Goal: Task Accomplishment & Management: Use online tool/utility

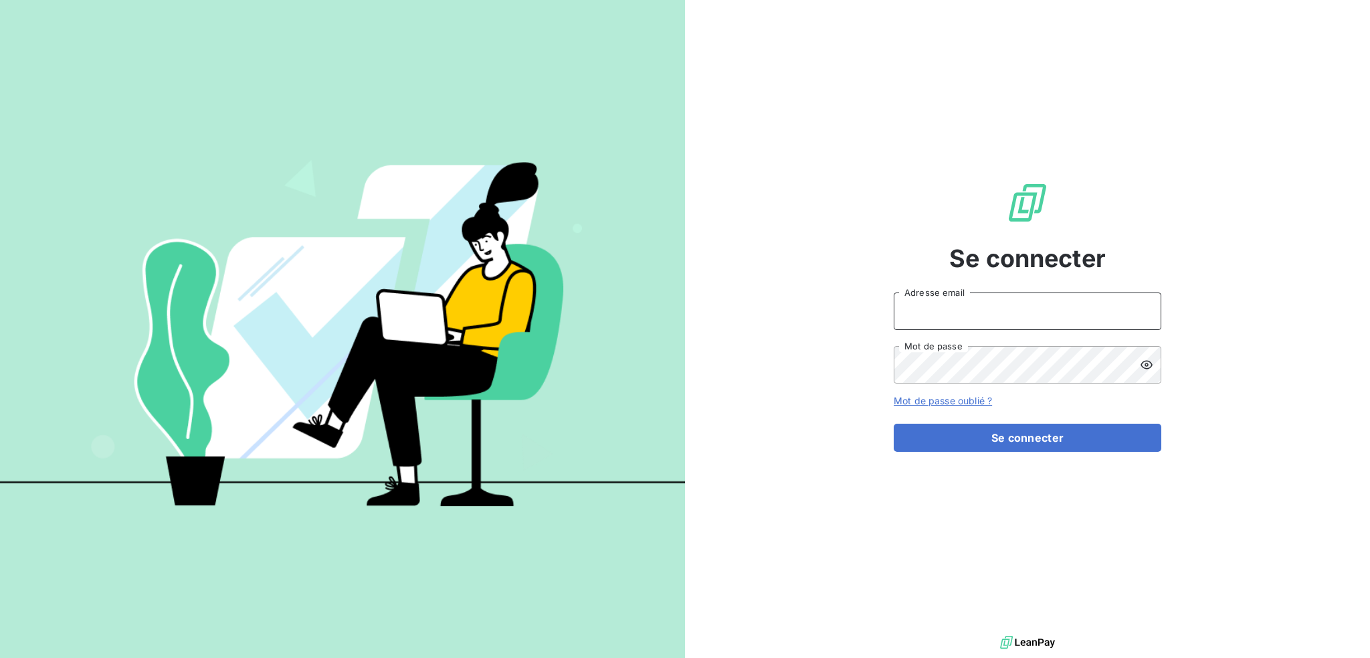
click at [1078, 312] on input "Adresse email" at bounding box center [1028, 310] width 268 height 37
type input "[EMAIL_ADDRESS][DOMAIN_NAME]"
click at [894, 424] on button "Se connecter" at bounding box center [1028, 438] width 268 height 28
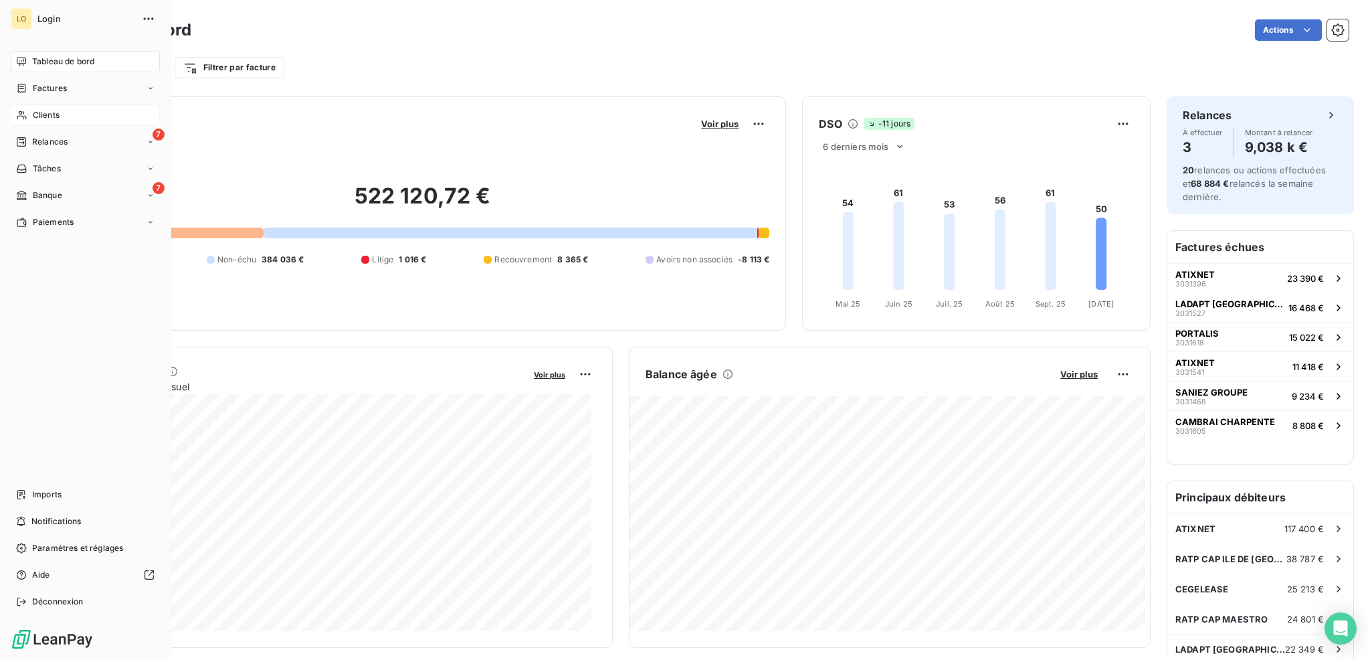
click at [48, 118] on span "Clients" at bounding box center [46, 115] width 27 height 12
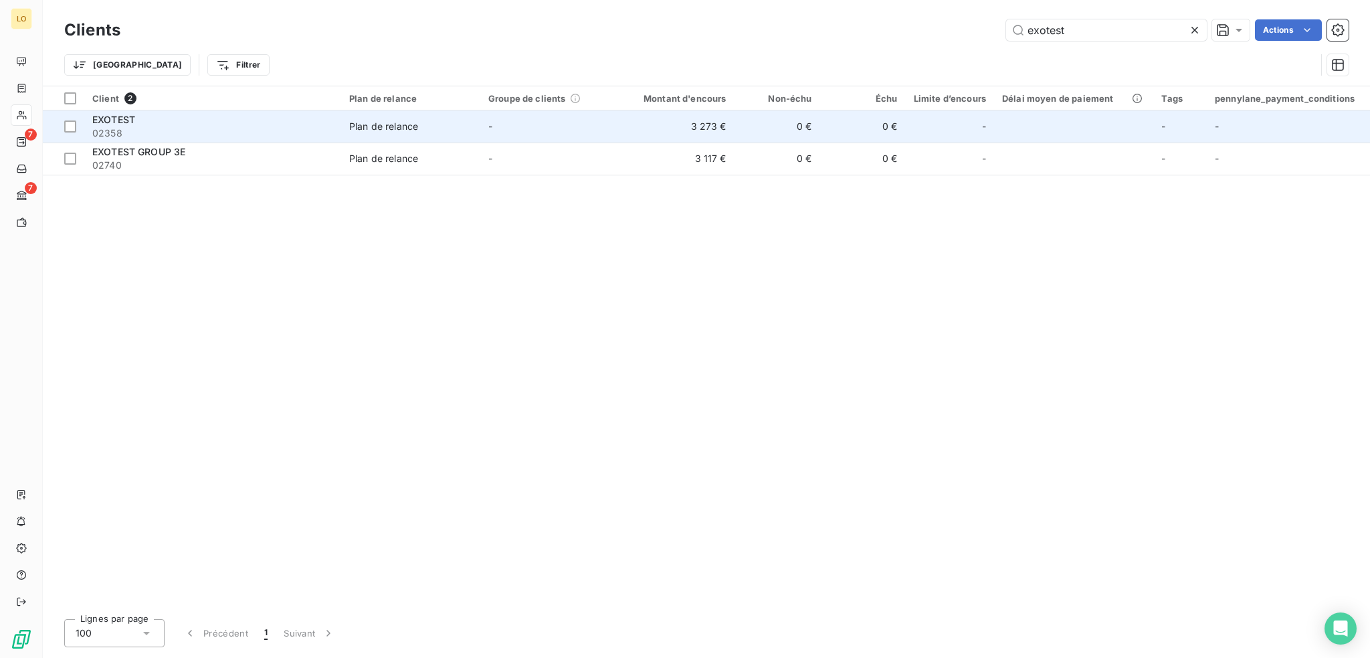
type input "exotest"
click at [240, 116] on div "EXOTEST" at bounding box center [212, 119] width 241 height 13
click at [249, 124] on div "EXOTEST" at bounding box center [212, 119] width 241 height 13
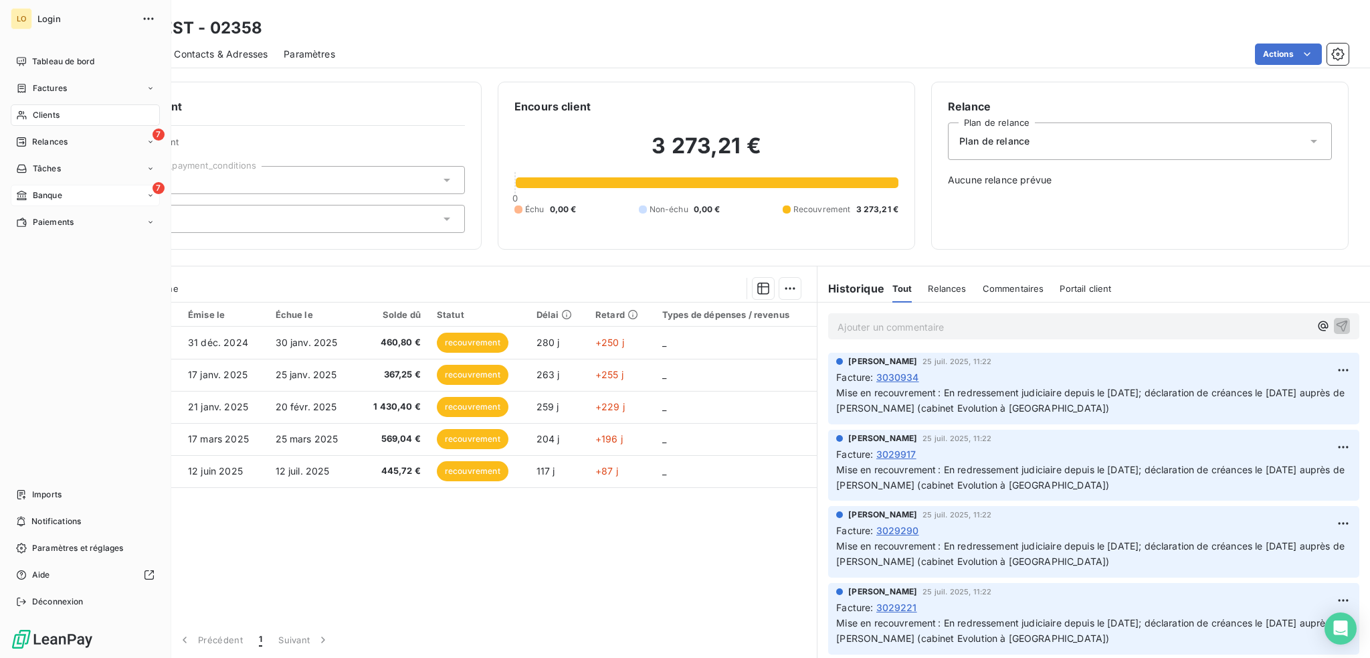
click at [51, 197] on span "Banque" at bounding box center [47, 195] width 29 height 12
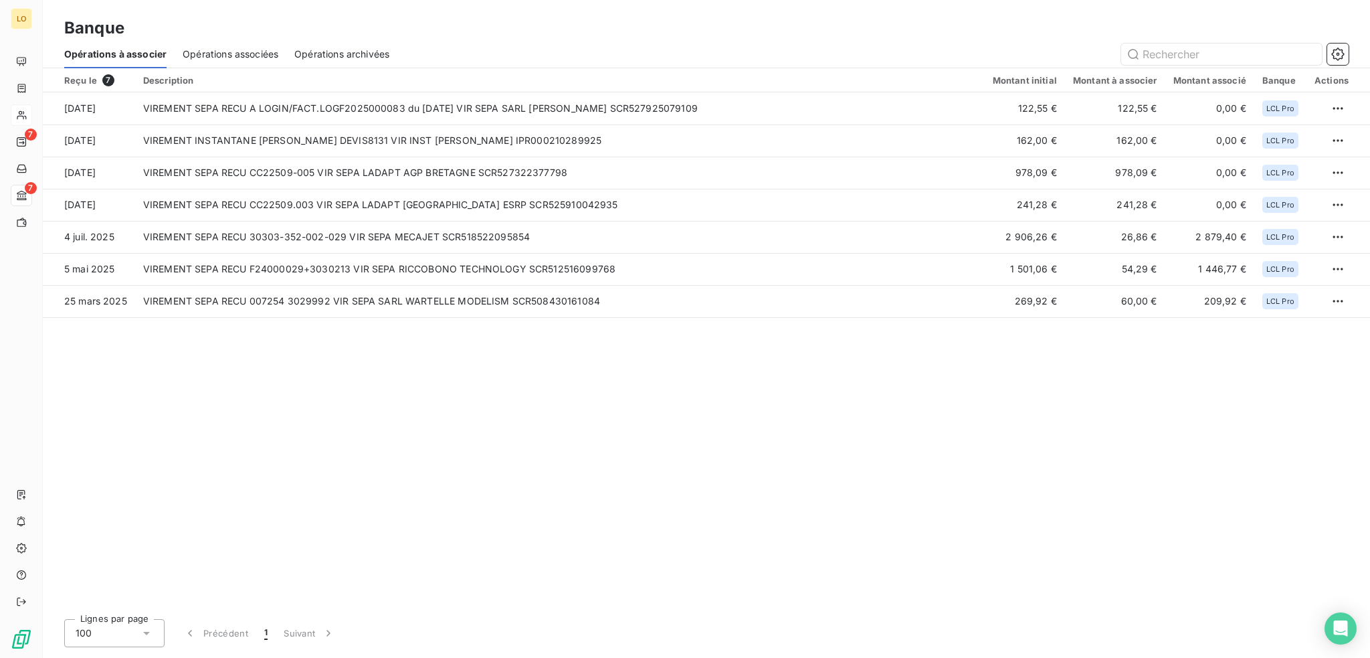
click at [249, 56] on span "Opérations associées" at bounding box center [231, 54] width 96 height 13
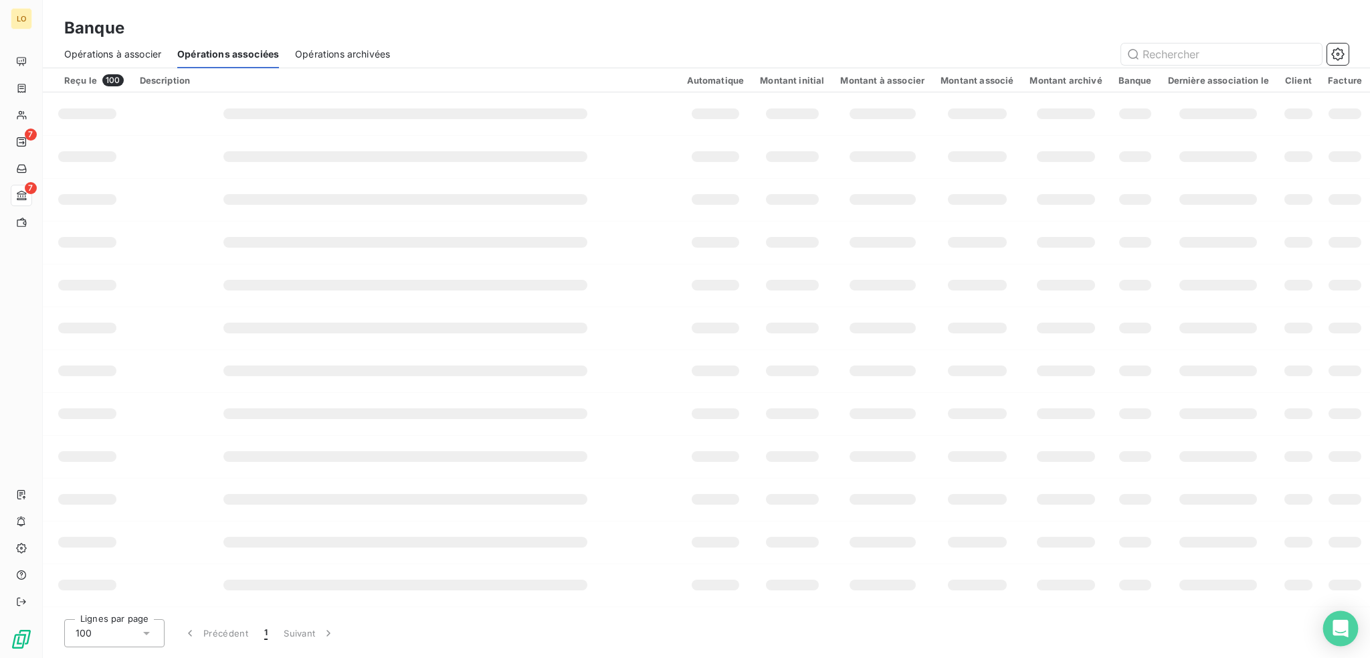
click at [1343, 631] on icon "Open Intercom Messenger" at bounding box center [1340, 628] width 17 height 17
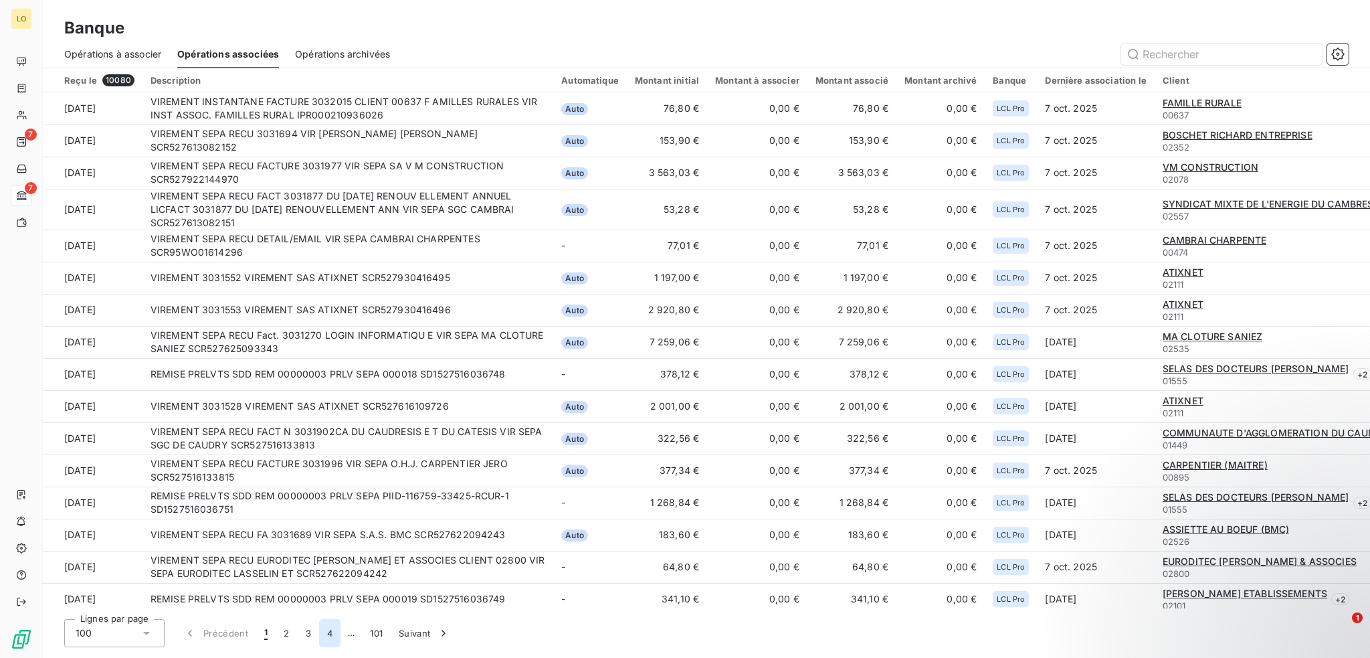
click at [324, 631] on button "4" at bounding box center [329, 633] width 21 height 28
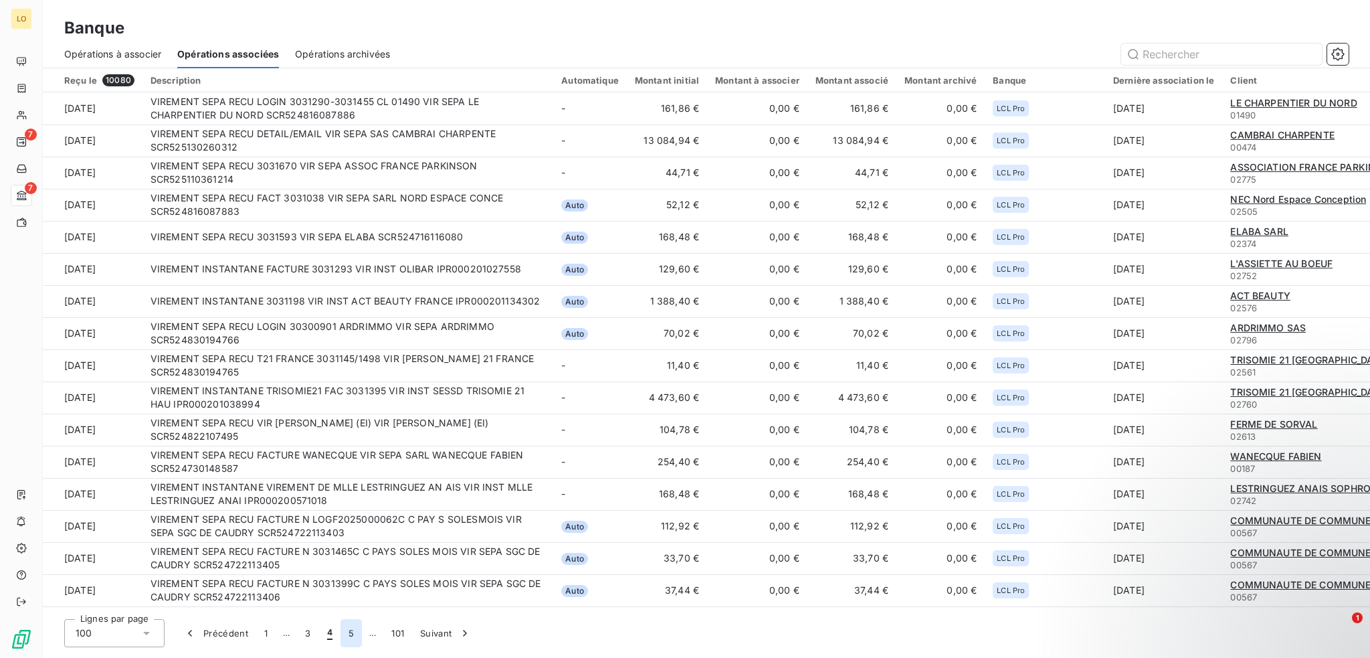
click at [349, 636] on button "5" at bounding box center [351, 633] width 21 height 28
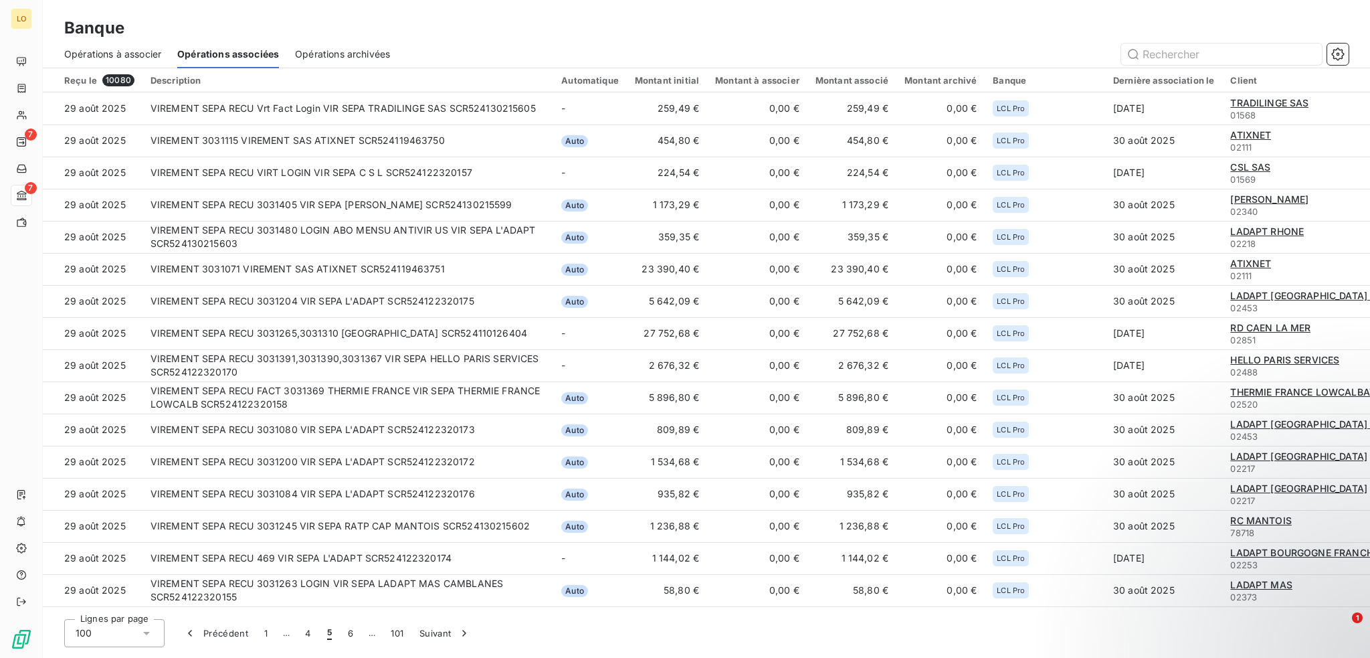
click at [349, 636] on button "6" at bounding box center [350, 633] width 21 height 28
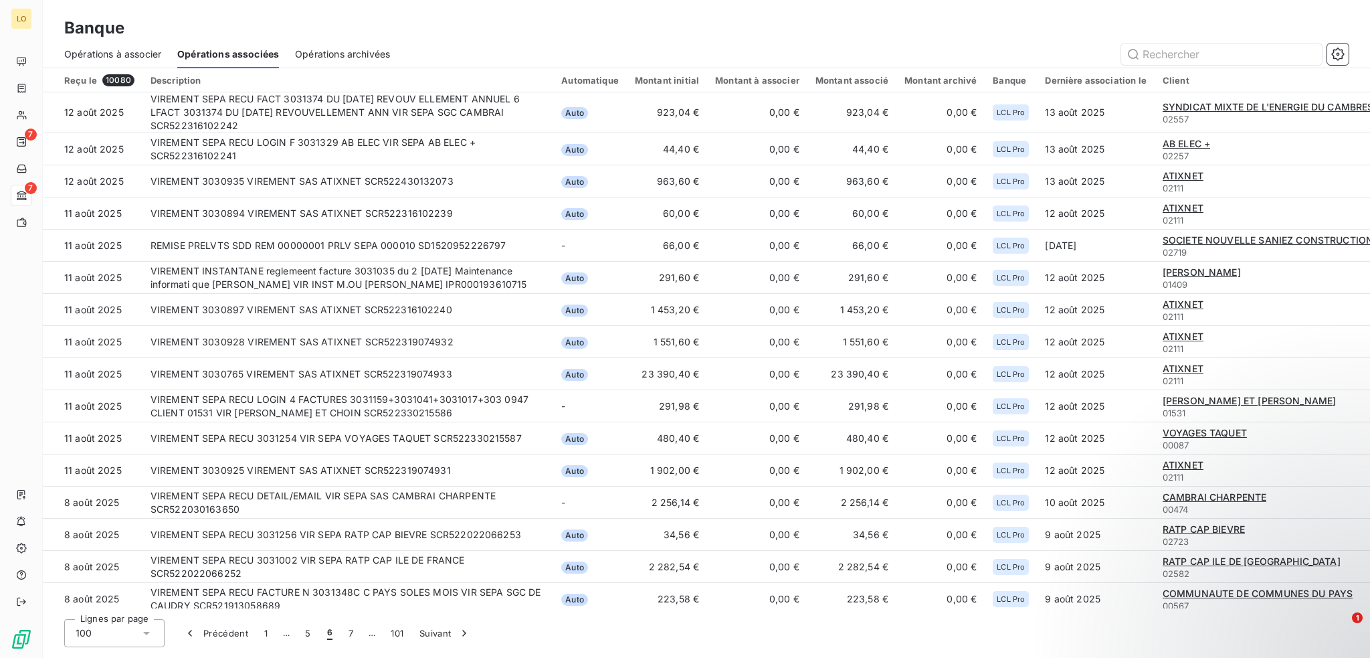
click at [349, 636] on button "7" at bounding box center [351, 633] width 21 height 28
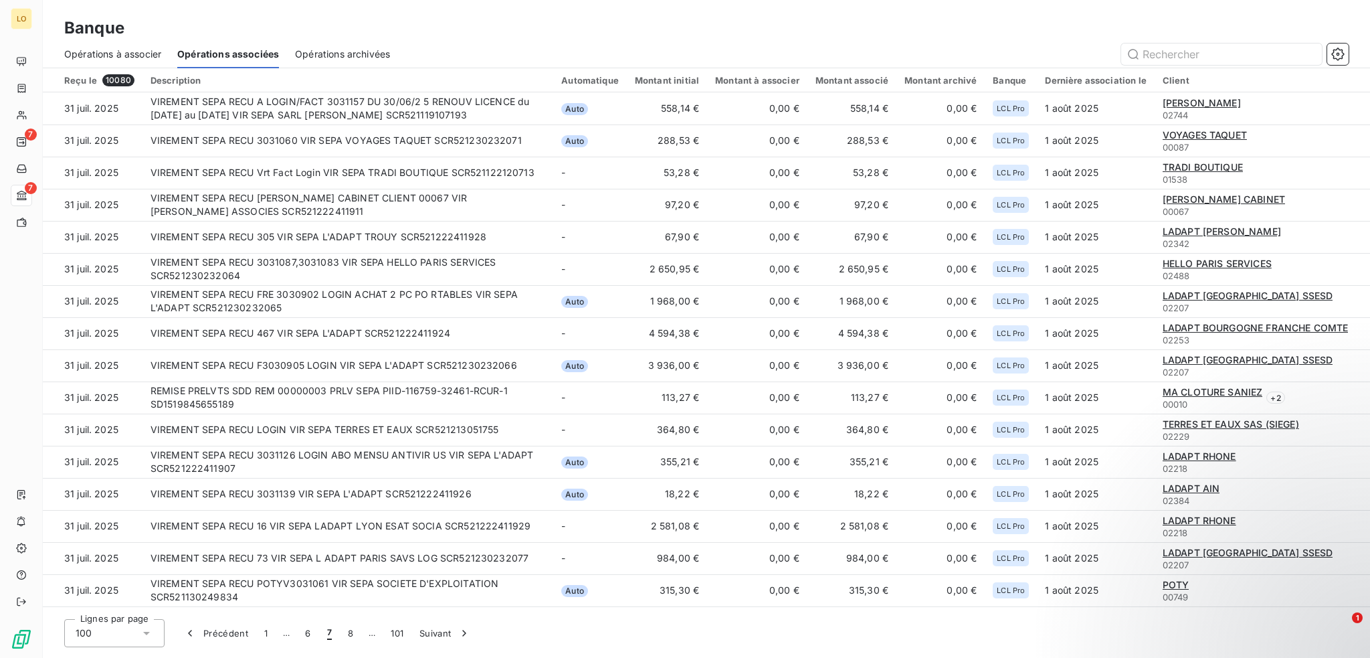
click at [349, 636] on button "8" at bounding box center [350, 633] width 21 height 28
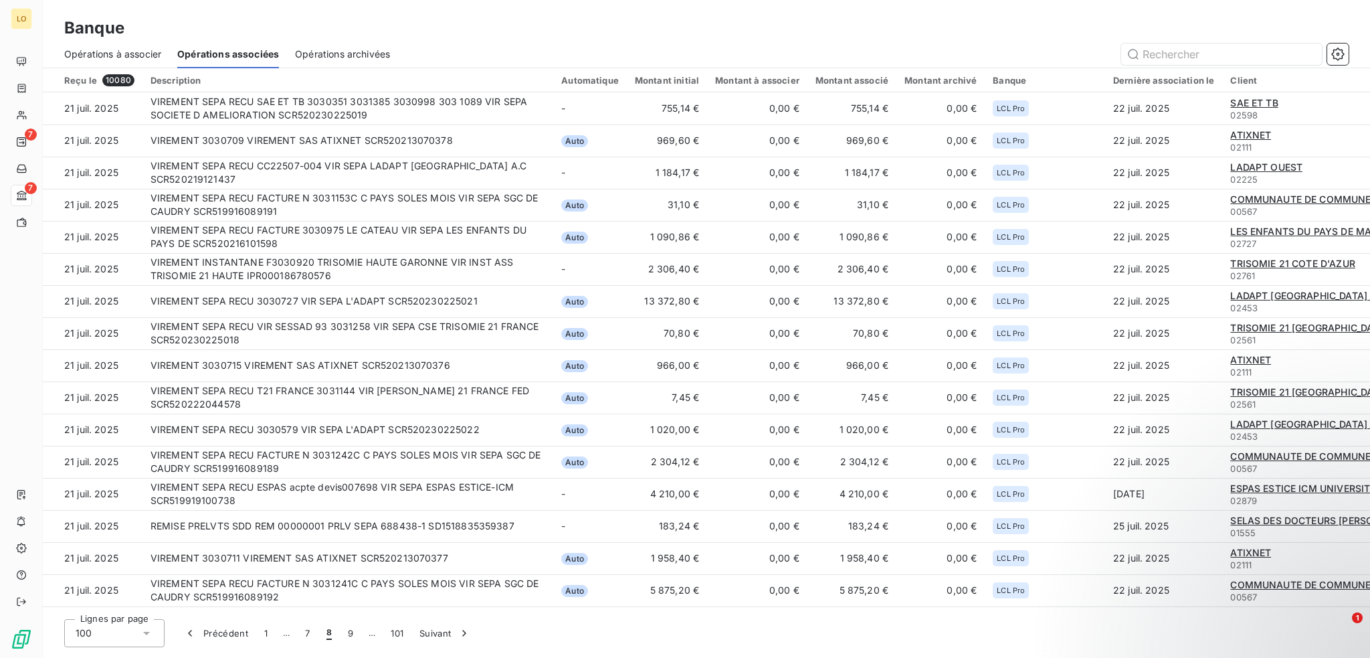
click at [349, 636] on button "9" at bounding box center [350, 633] width 21 height 28
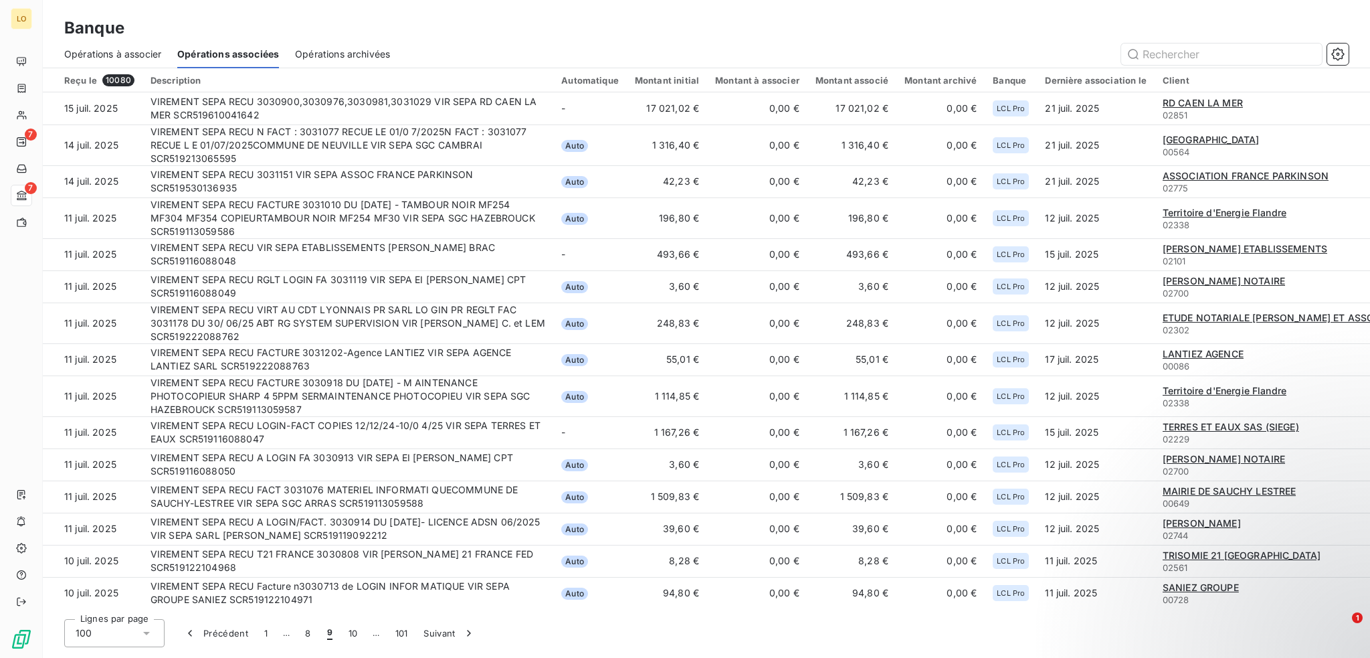
click at [349, 636] on button "10" at bounding box center [353, 633] width 25 height 28
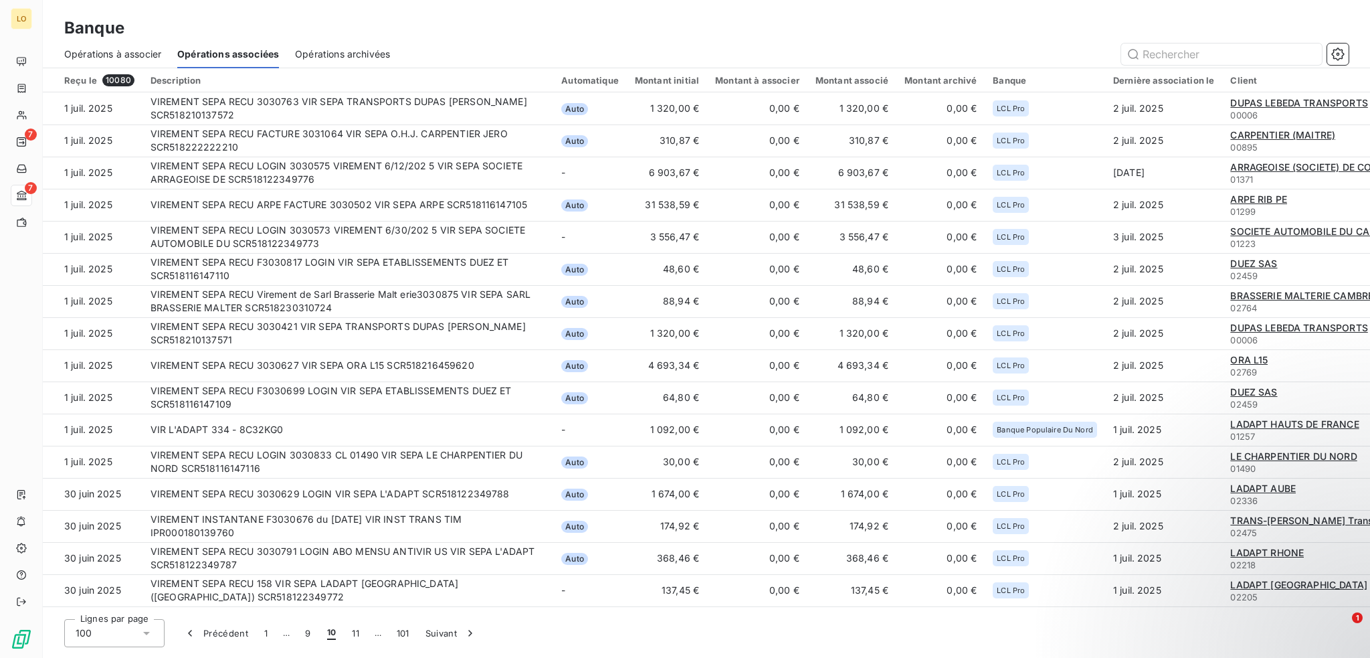
click at [349, 636] on button "11" at bounding box center [355, 633] width 23 height 28
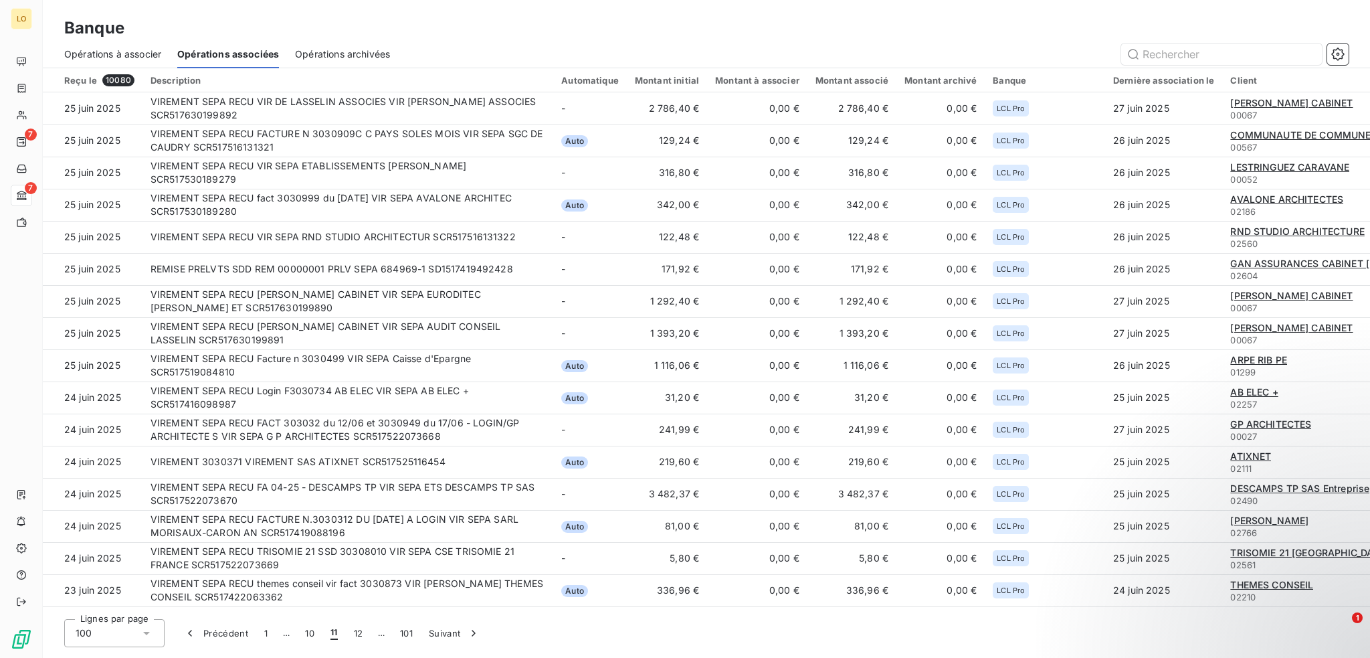
click at [349, 636] on button "12" at bounding box center [358, 633] width 25 height 28
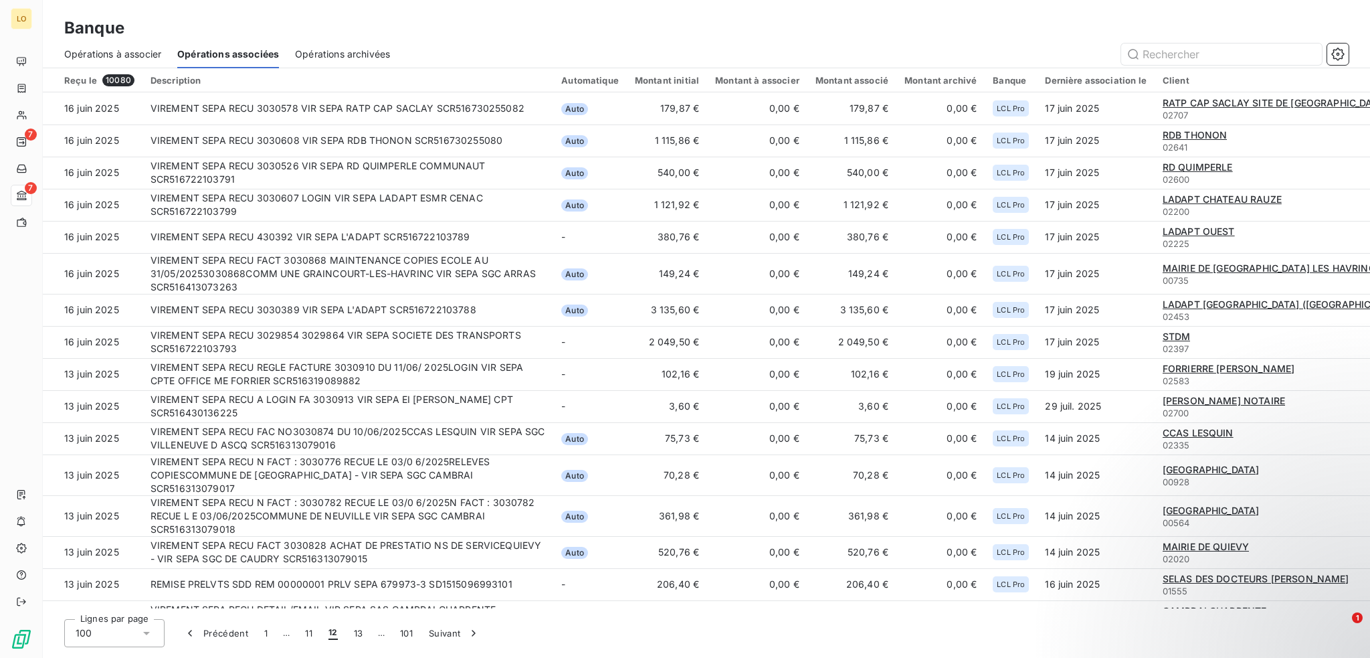
click at [349, 636] on button "13" at bounding box center [358, 633] width 25 height 28
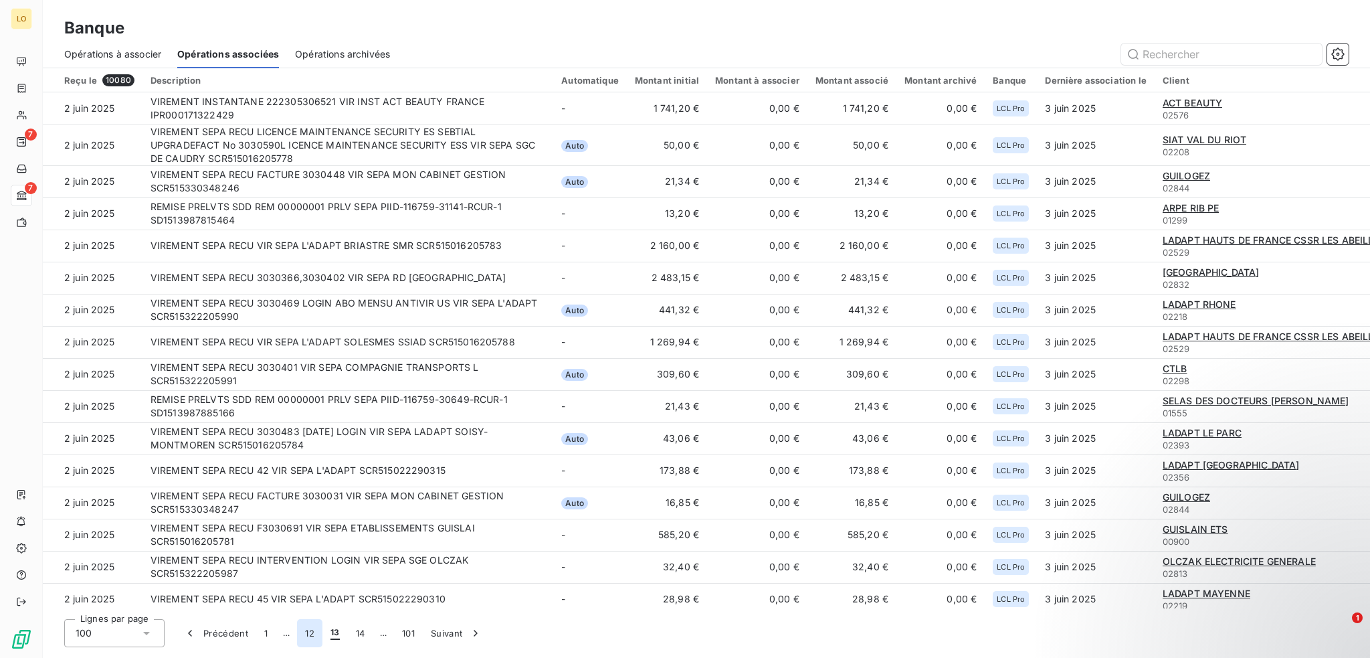
click at [305, 632] on button "12" at bounding box center [309, 633] width 25 height 28
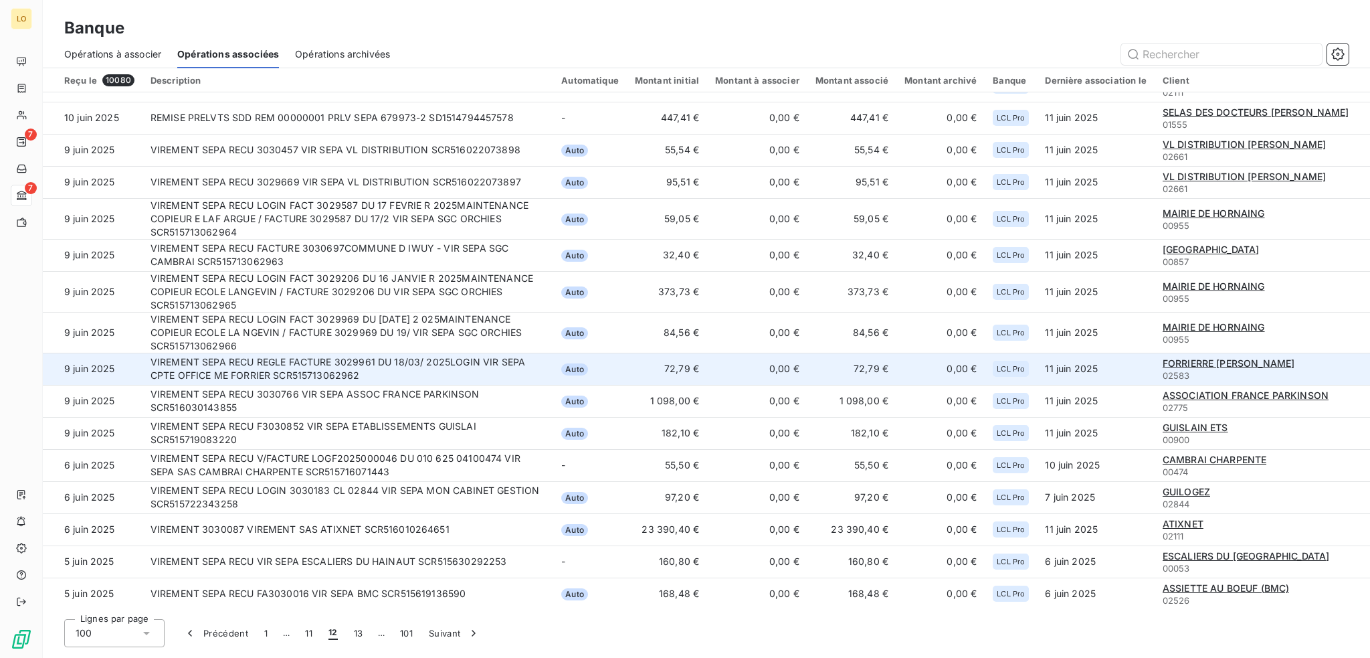
scroll to position [1033, 0]
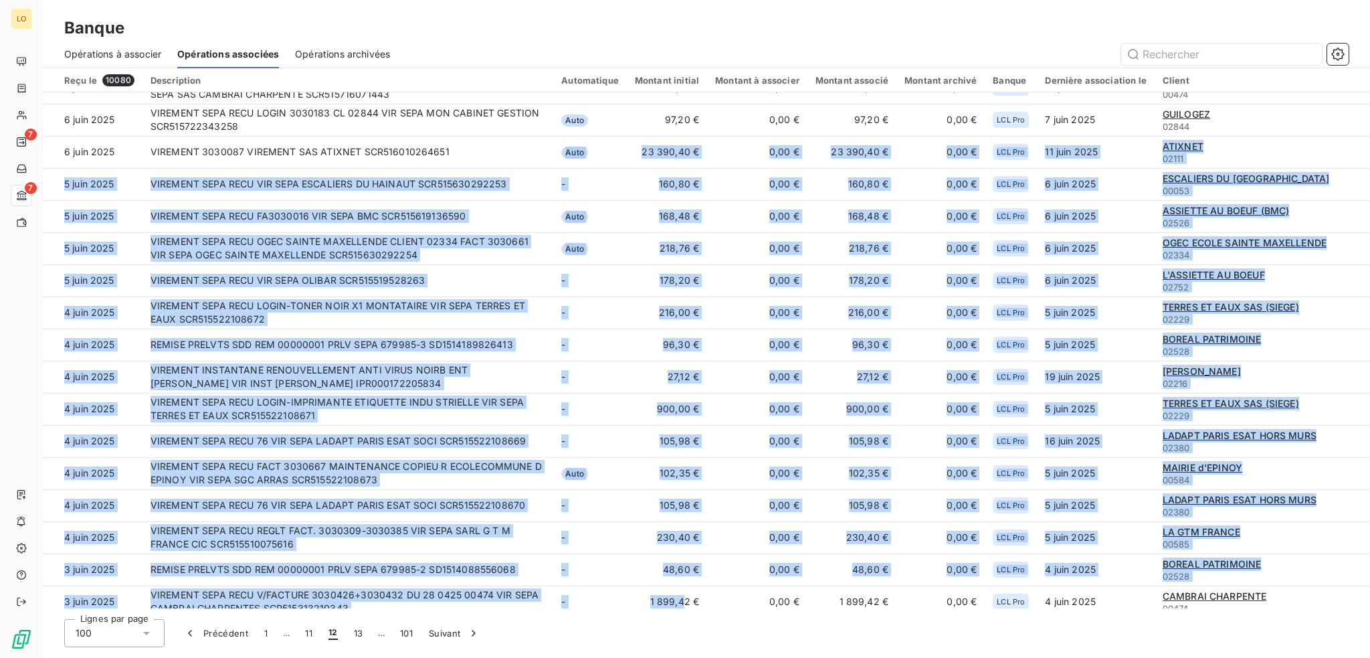
drag, startPoint x: 545, startPoint y: 602, endPoint x: 680, endPoint y: 604, distance: 135.2
click at [680, 604] on div "Reçu le 10080 Description Automatique Montant initial Montant à associer Montan…" at bounding box center [706, 338] width 1327 height 540
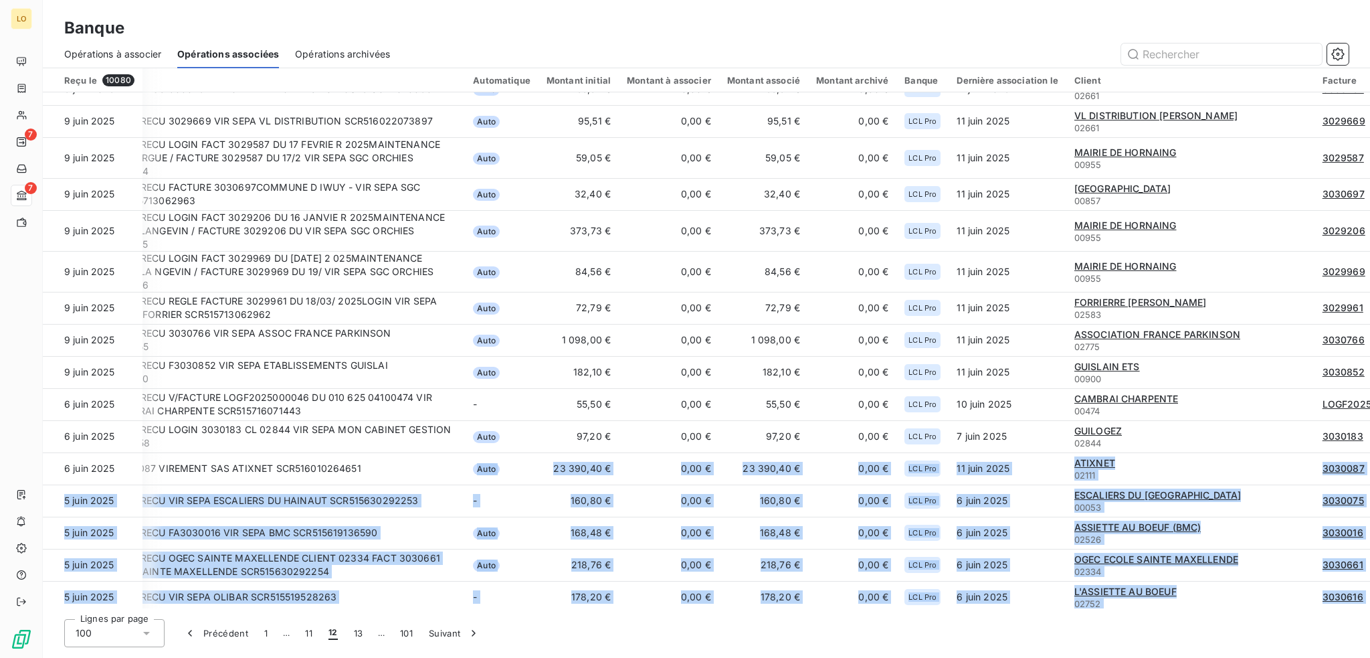
scroll to position [1155, 88]
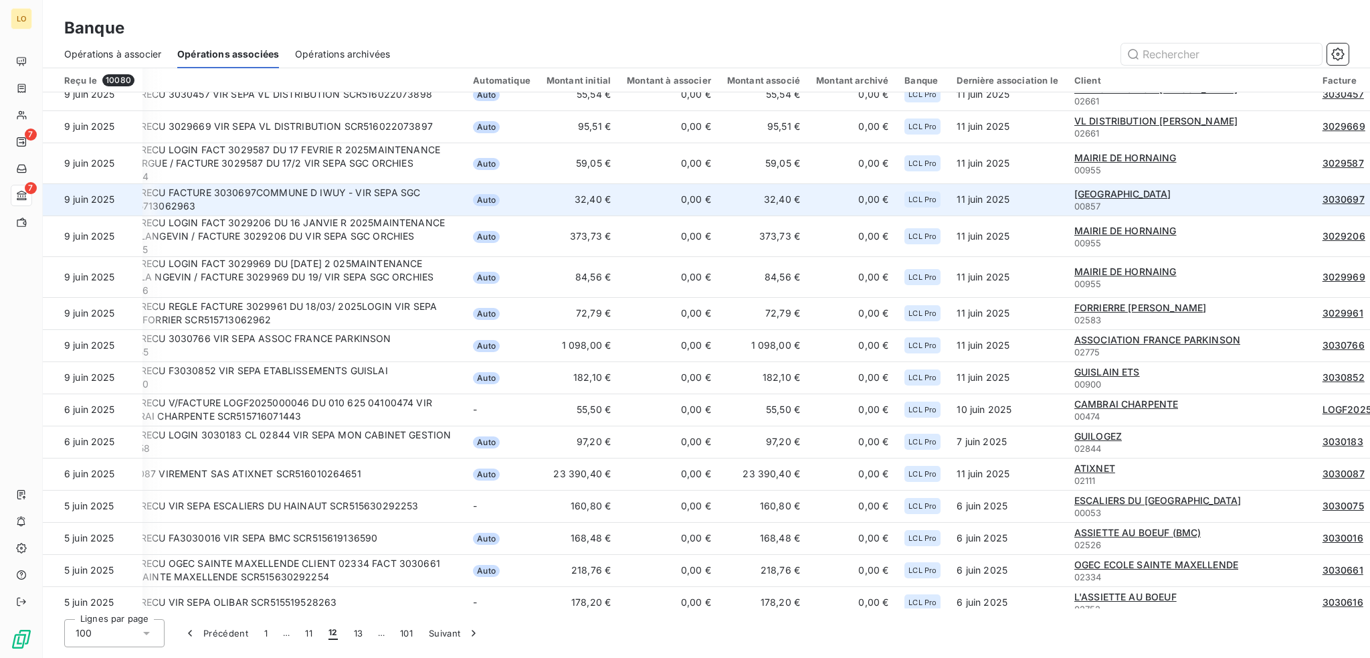
click at [1335, 193] on div "3030697" at bounding box center [1366, 199] width 86 height 13
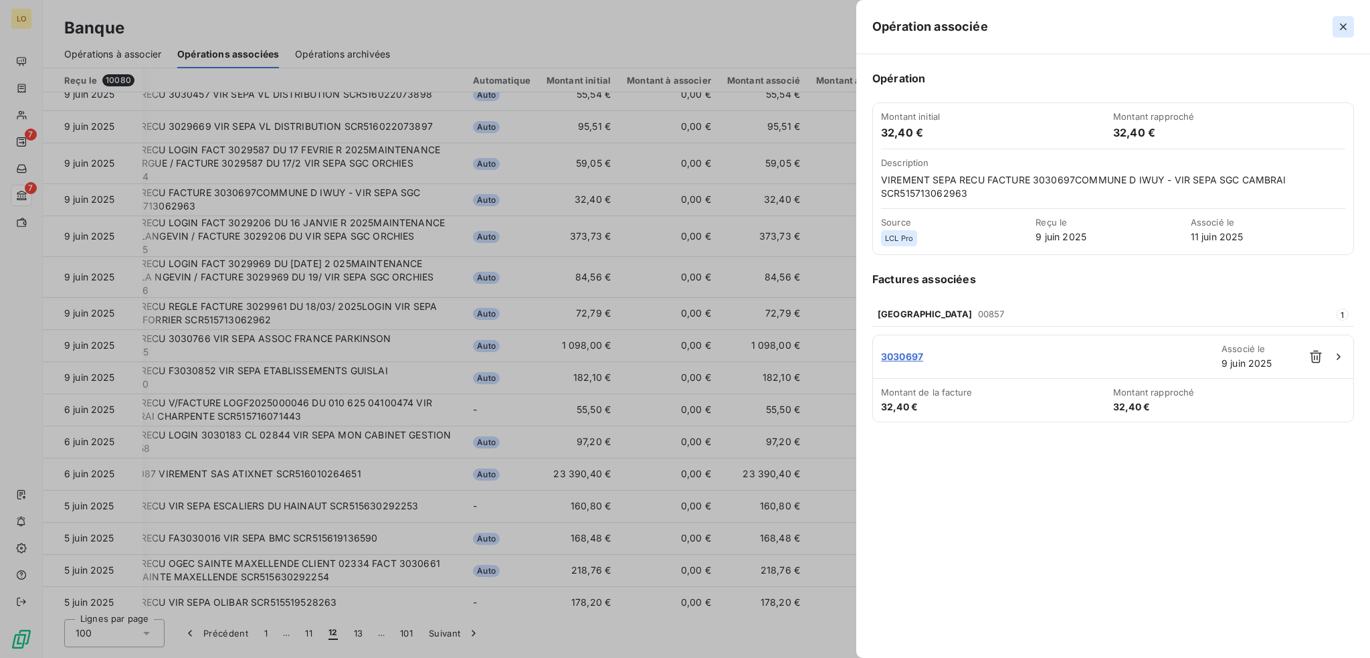
click at [1339, 29] on icon "button" at bounding box center [1343, 26] width 13 height 13
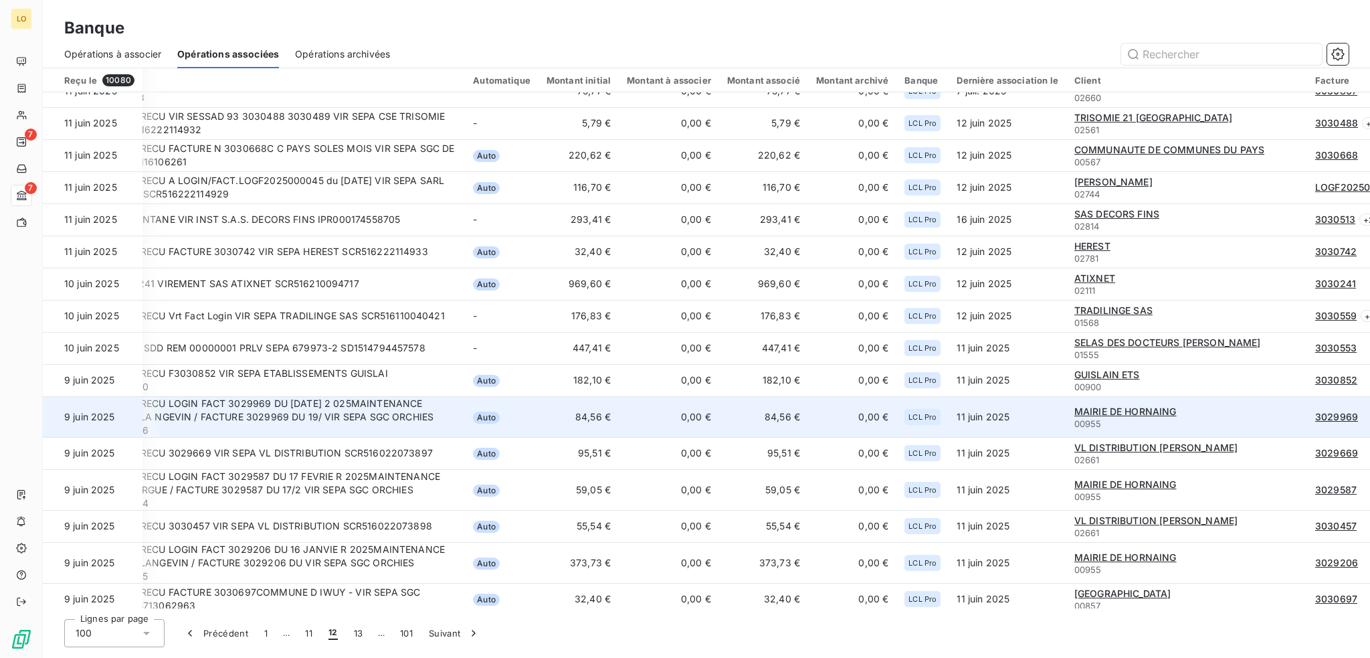
scroll to position [797, 88]
